Goal: Communication & Community: Answer question/provide support

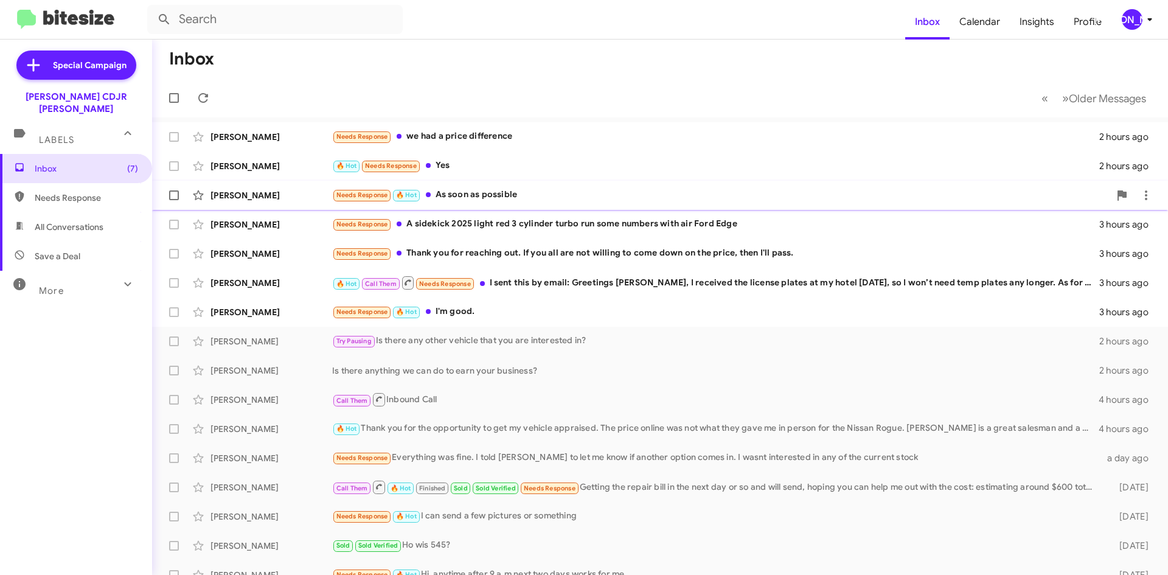
click at [532, 198] on div "Needs Response 🔥 Hot As soon as possible" at bounding box center [720, 195] width 777 height 14
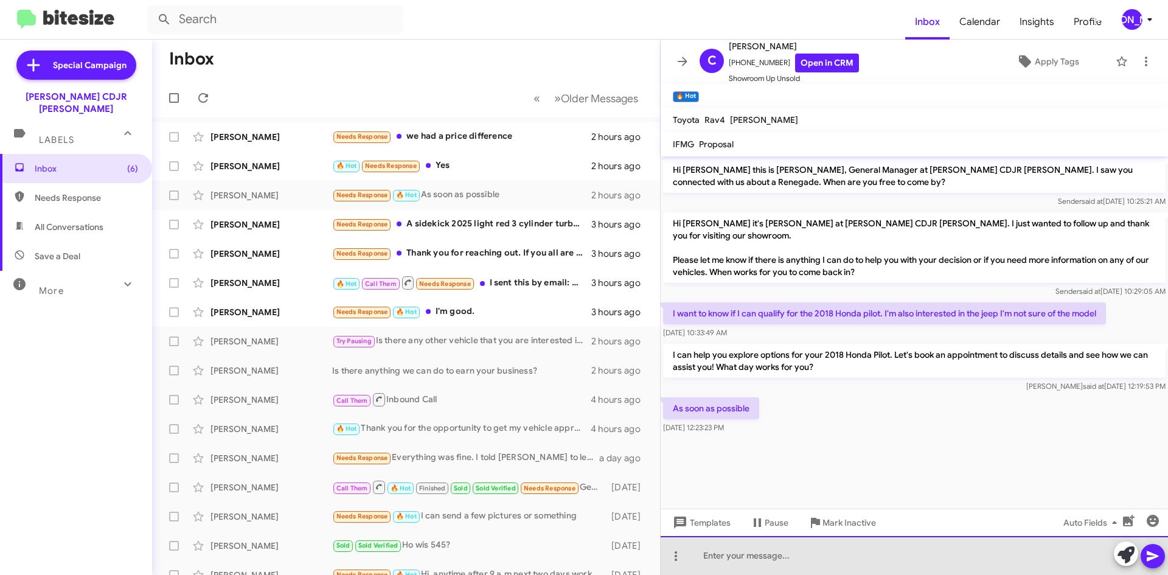
click at [770, 548] on div at bounding box center [913, 555] width 507 height 39
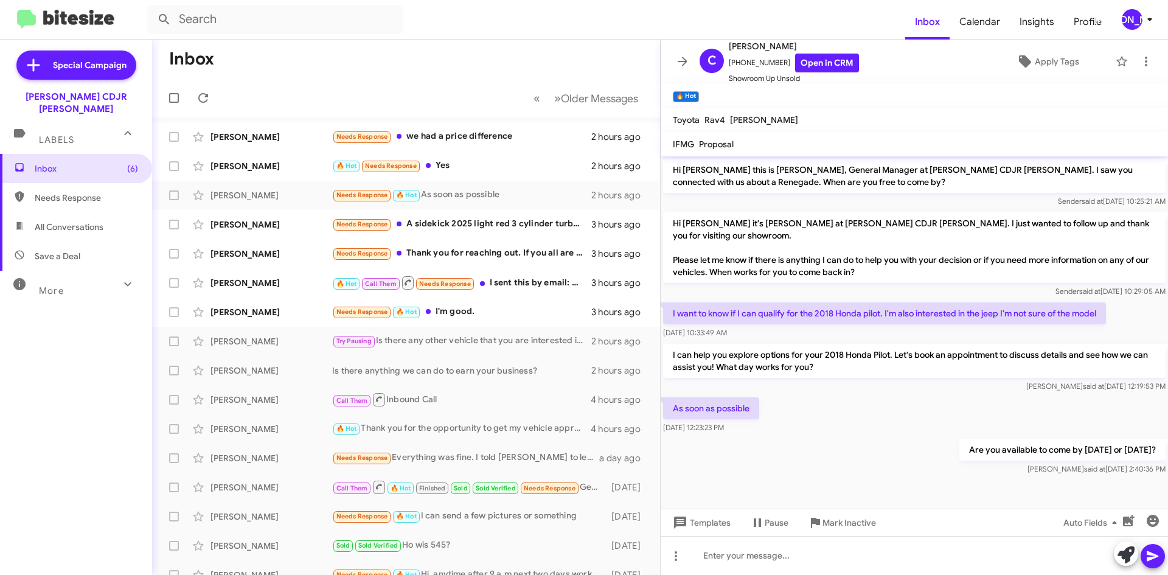
click at [673, 72] on mat-toolbar "C [PERSON_NAME] [PHONE_NUMBER] Open in CRM Showroom Up Unsold Apply Tags" at bounding box center [913, 62] width 507 height 44
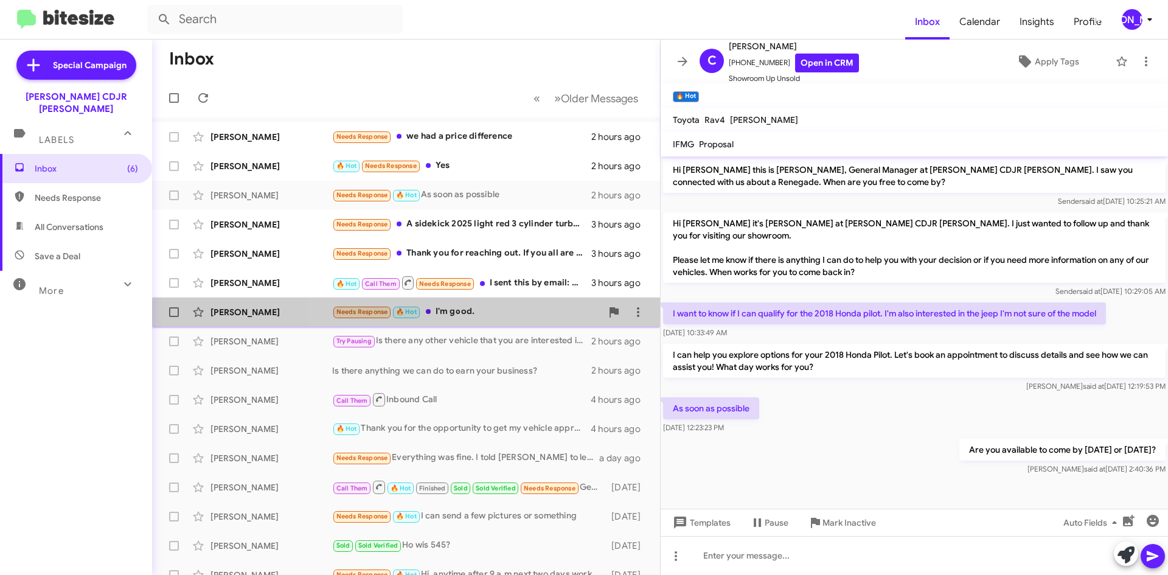
click at [520, 321] on div "[PERSON_NAME] Needs Response 🔥 Hot I'm good. 3 hours ago" at bounding box center [406, 312] width 488 height 24
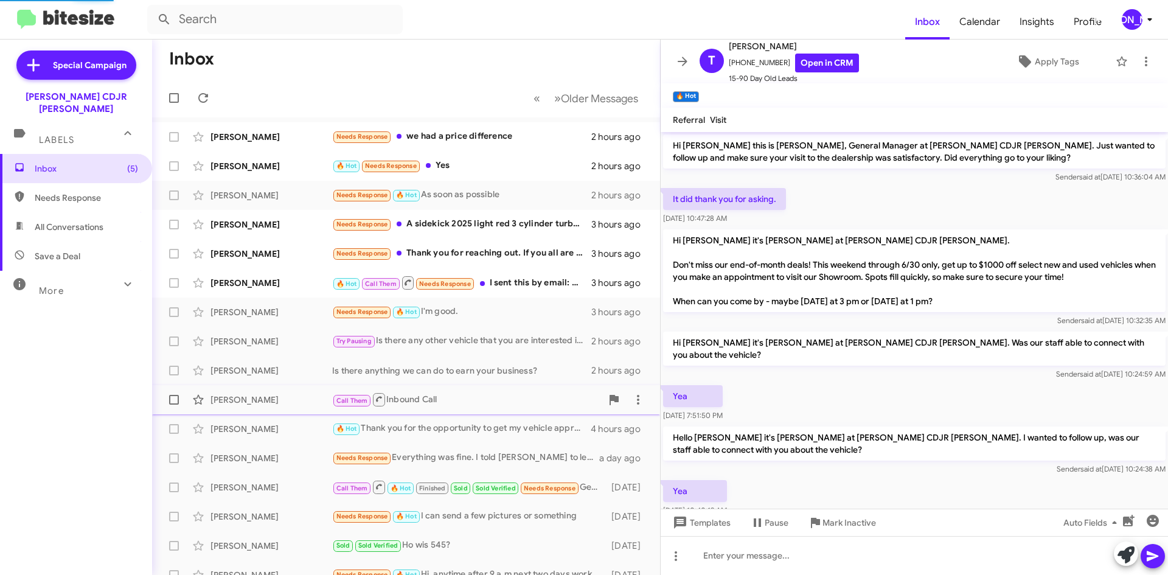
scroll to position [209, 0]
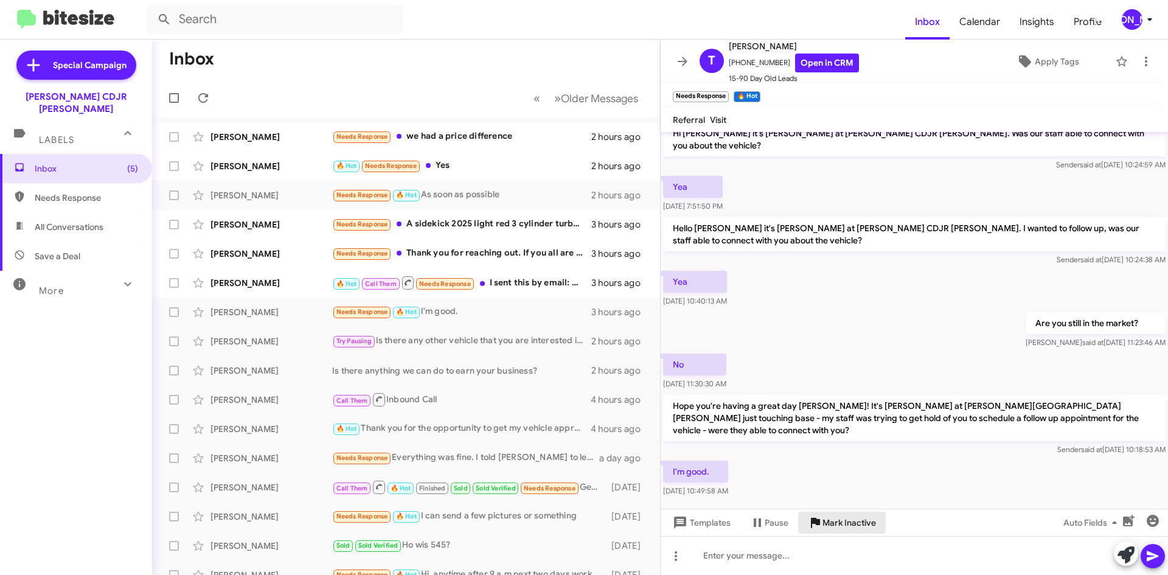
click at [843, 518] on span "Mark Inactive" at bounding box center [849, 522] width 54 height 22
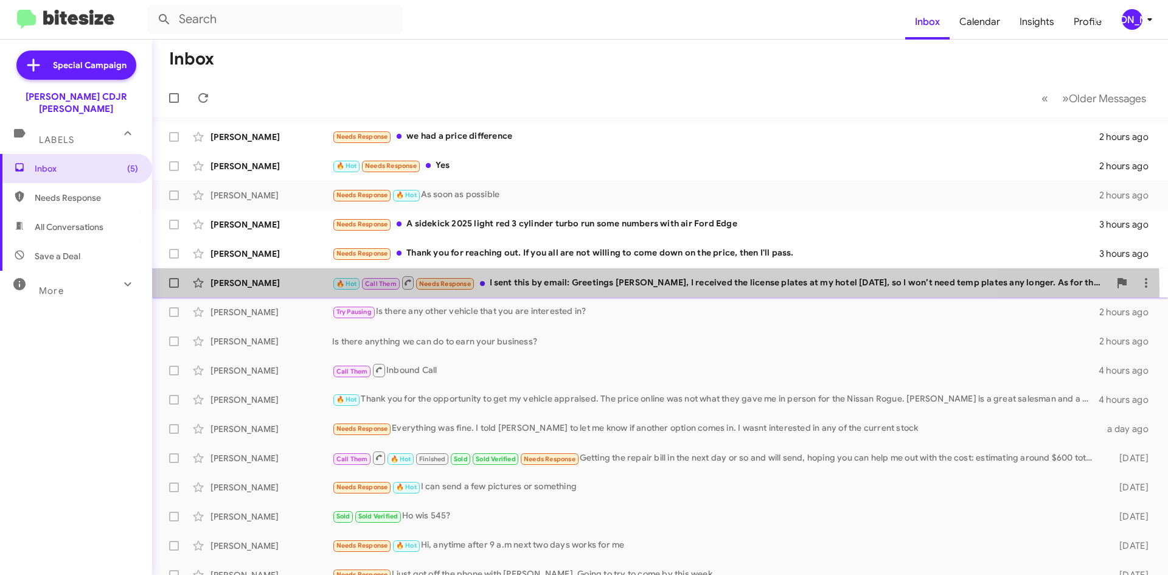
click at [537, 291] on div "[PERSON_NAME] 🔥 Hot Call Them Needs Response I sent this by email: Greetings [P…" at bounding box center [660, 283] width 996 height 24
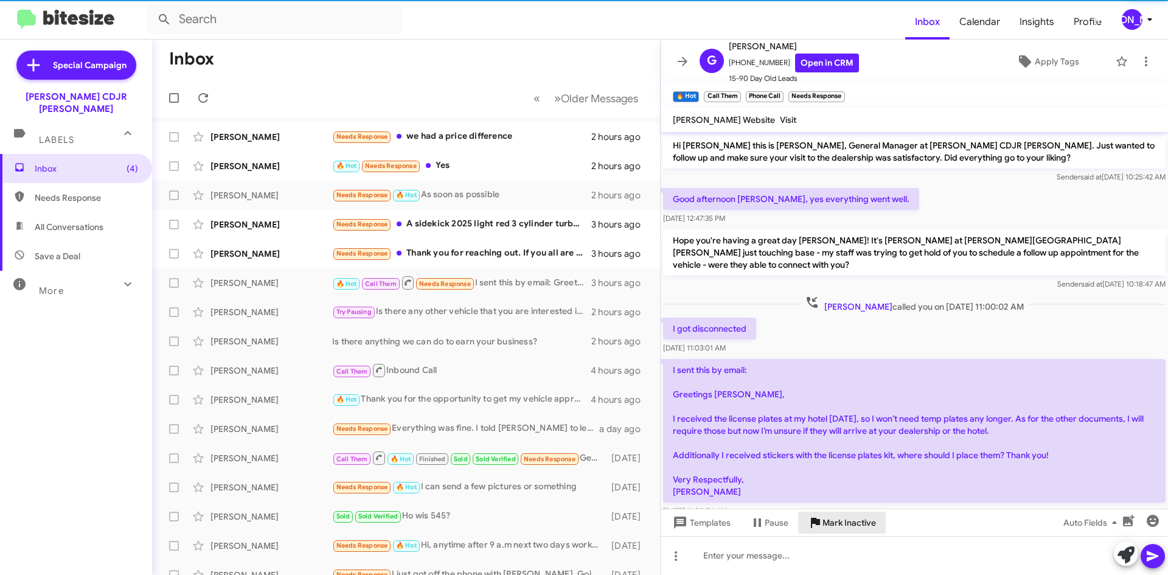
click at [834, 522] on span "Mark Inactive" at bounding box center [849, 522] width 54 height 22
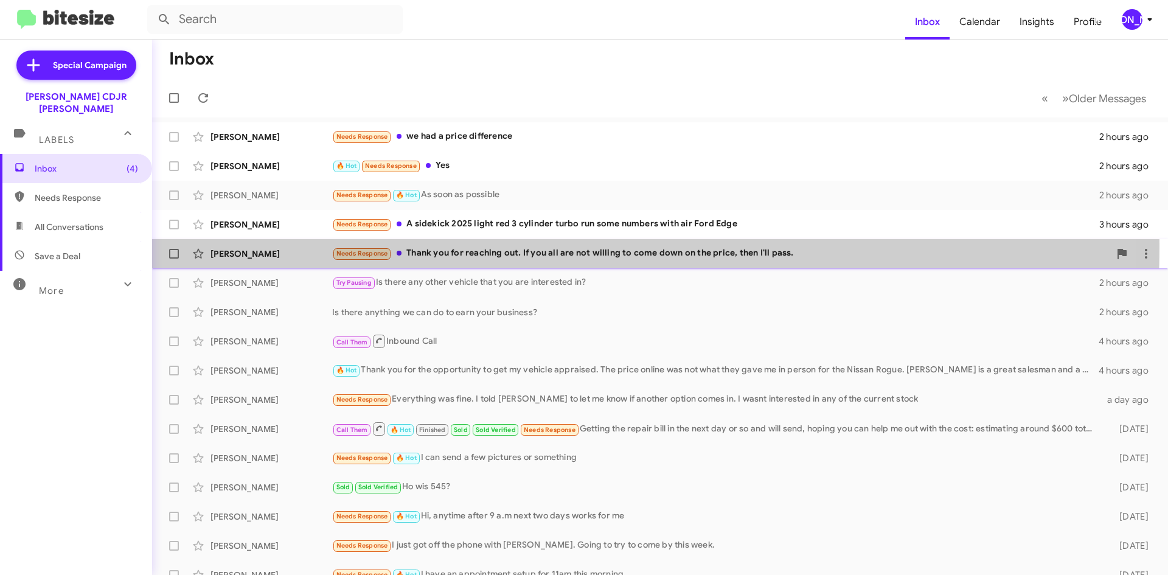
click at [529, 247] on div "Needs Response Thank you for reaching out. If you all are not willing to come d…" at bounding box center [720, 253] width 777 height 14
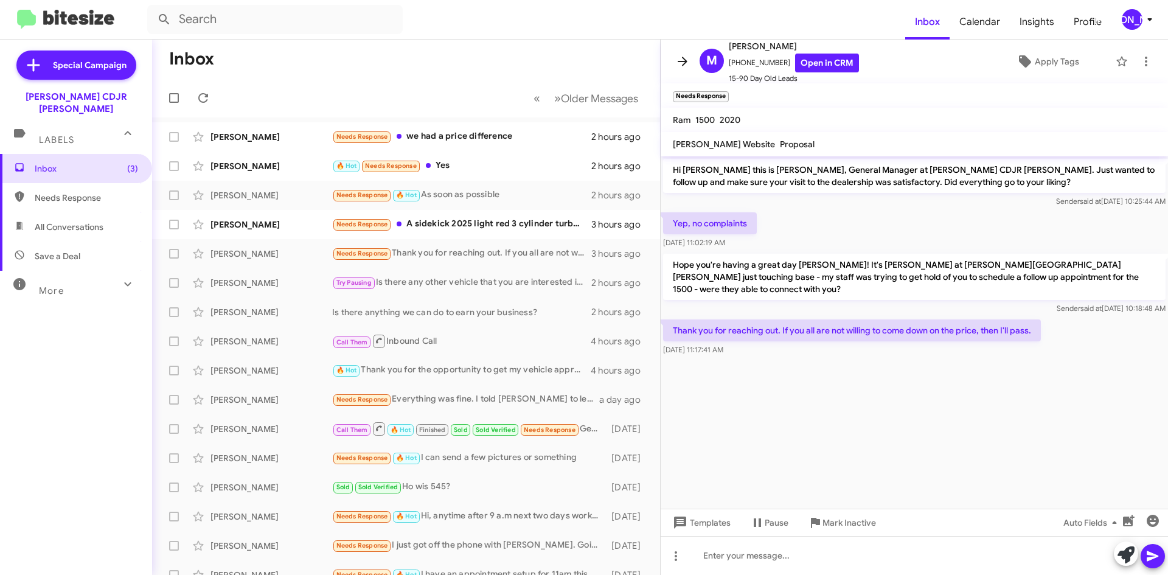
click at [683, 66] on icon at bounding box center [682, 61] width 15 height 15
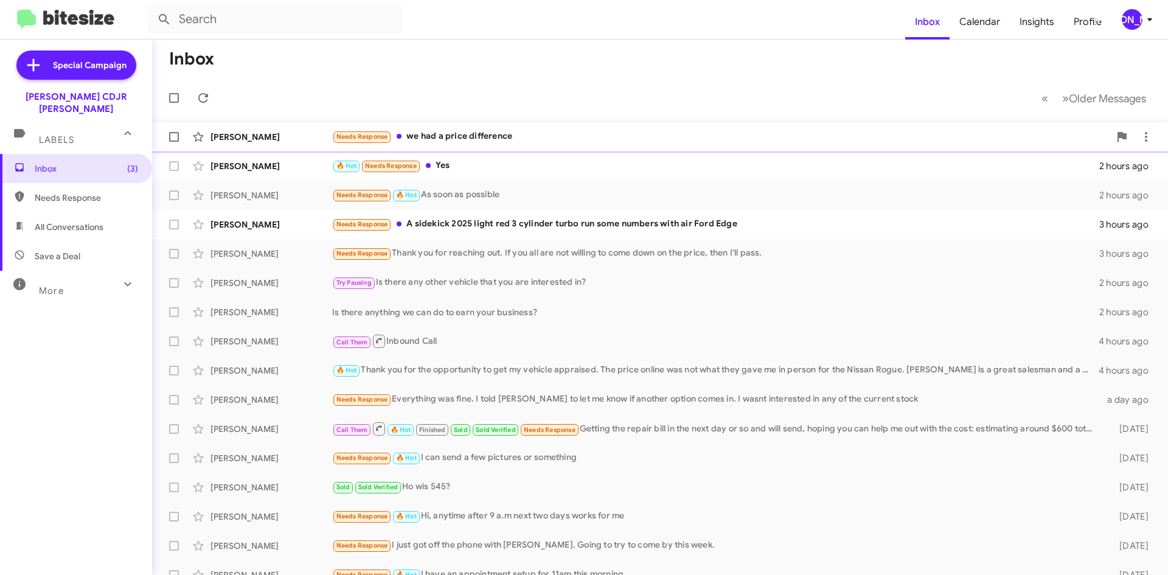
click at [529, 150] on span "[PERSON_NAME] Needs Response we had a price difference 2 hours ago" at bounding box center [660, 136] width 1016 height 29
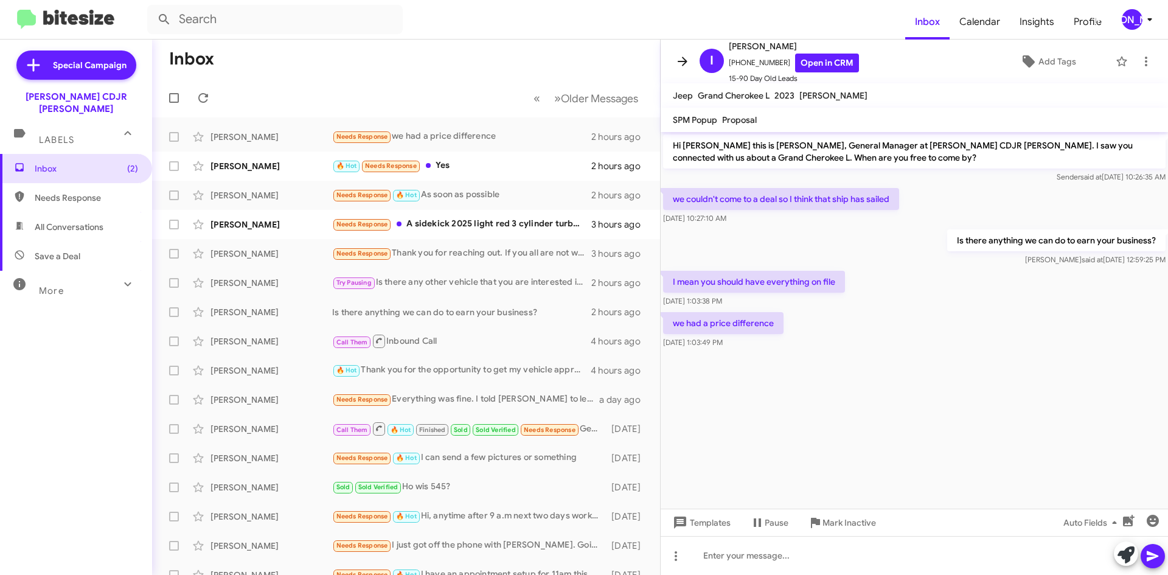
click at [686, 65] on icon at bounding box center [682, 61] width 15 height 15
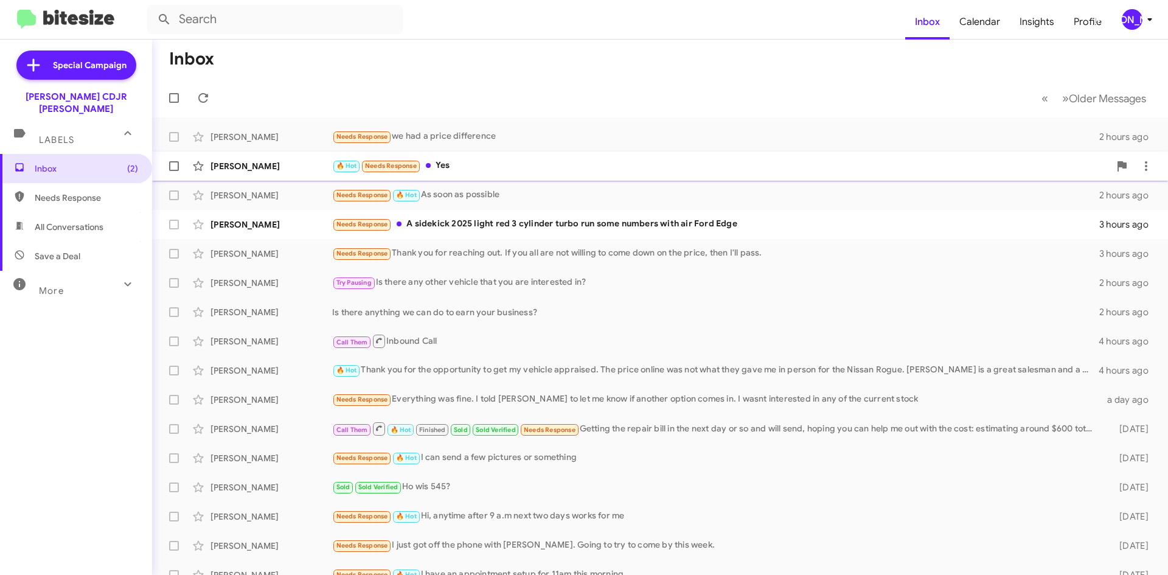
click at [450, 161] on div "🔥 Hot Needs Response Yes" at bounding box center [720, 166] width 777 height 14
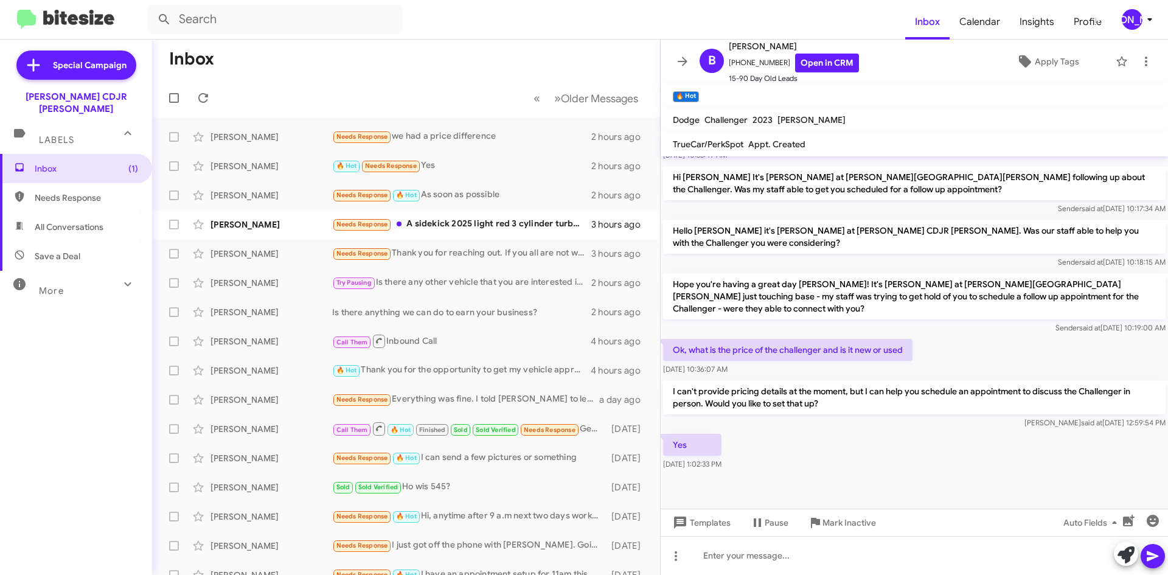
scroll to position [633, 0]
click at [683, 68] on icon at bounding box center [682, 61] width 15 height 15
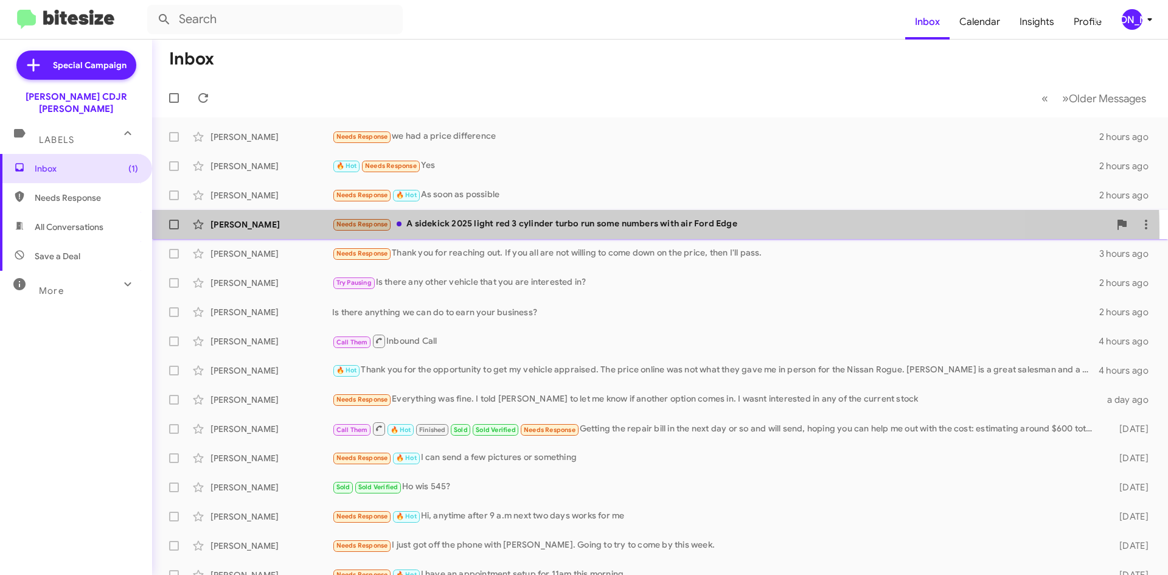
click at [551, 232] on div "[PERSON_NAME] Needs Response A sidekick 2025 light red 3 cylinder turbo run som…" at bounding box center [660, 224] width 996 height 24
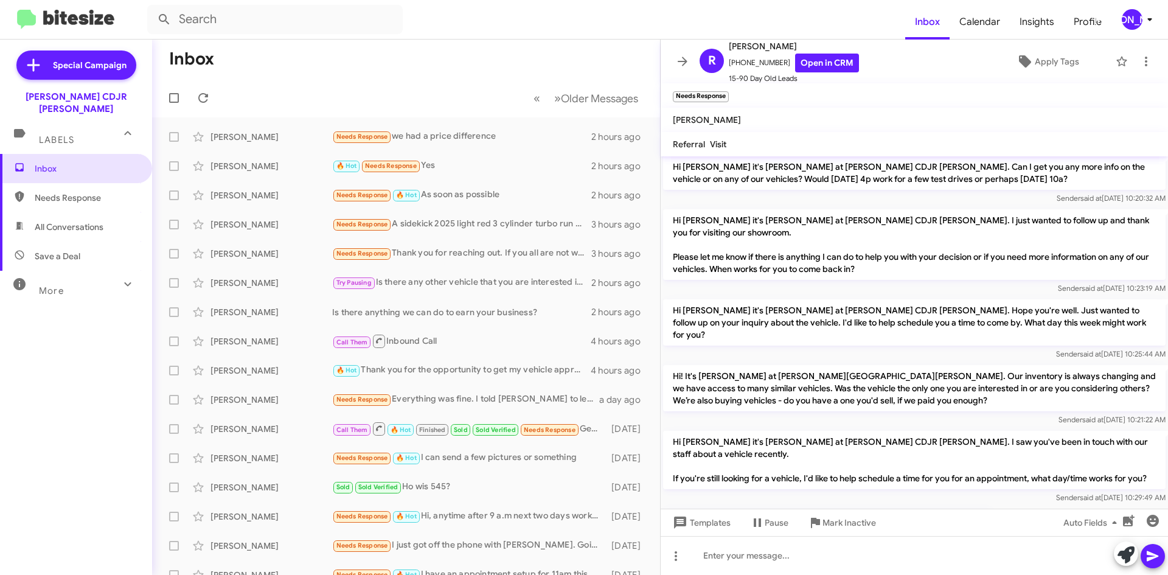
scroll to position [92, 0]
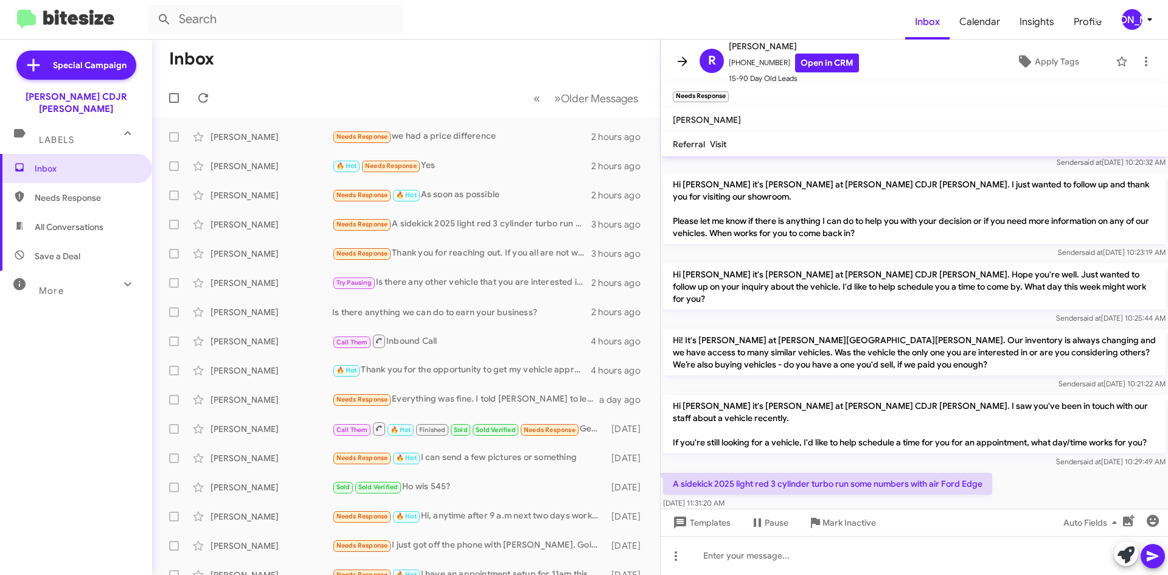
click at [687, 57] on icon at bounding box center [682, 61] width 15 height 15
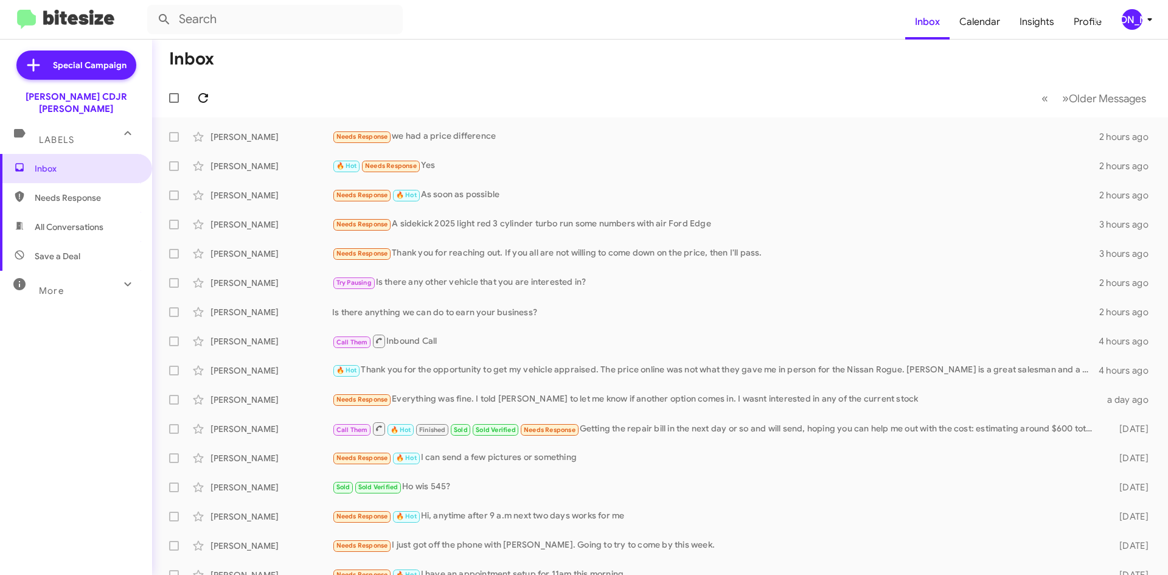
click at [202, 95] on icon at bounding box center [203, 98] width 15 height 15
